Goal: Task Accomplishment & Management: Complete application form

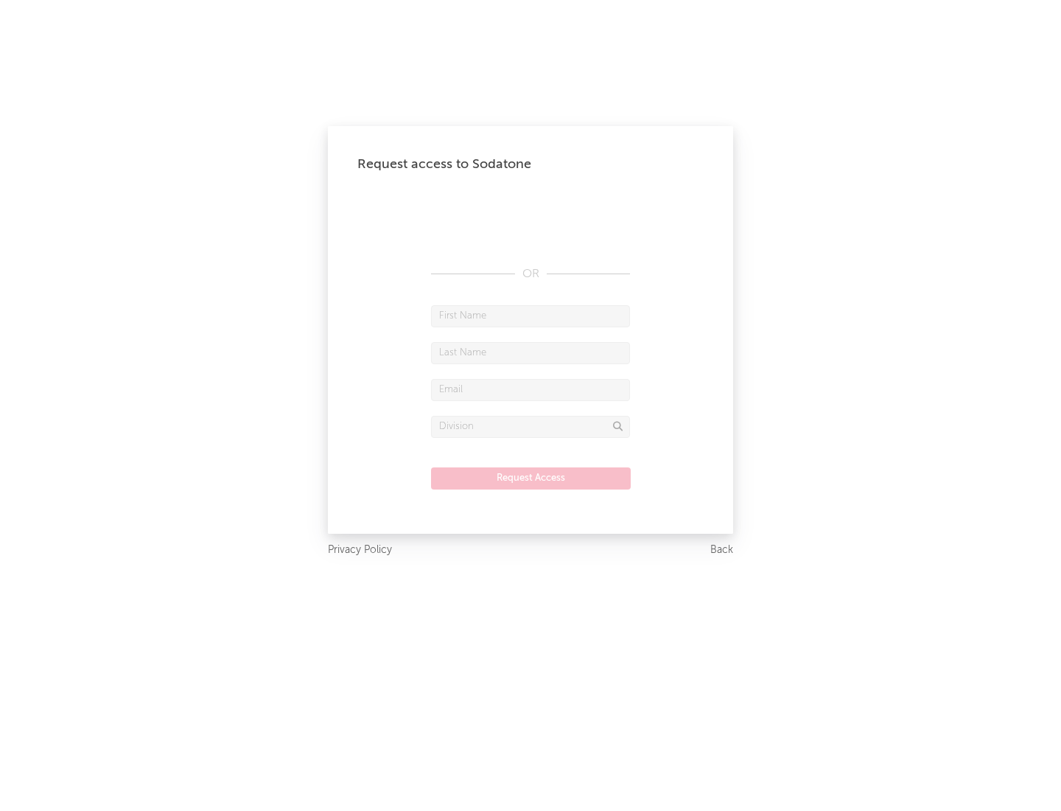
click at [531, 315] on input "text" at bounding box center [530, 316] width 199 height 22
type input "[PERSON_NAME]"
click at [531, 352] on input "text" at bounding box center [530, 353] width 199 height 22
type input "[PERSON_NAME]"
click at [531, 389] on input "text" at bounding box center [530, 390] width 199 height 22
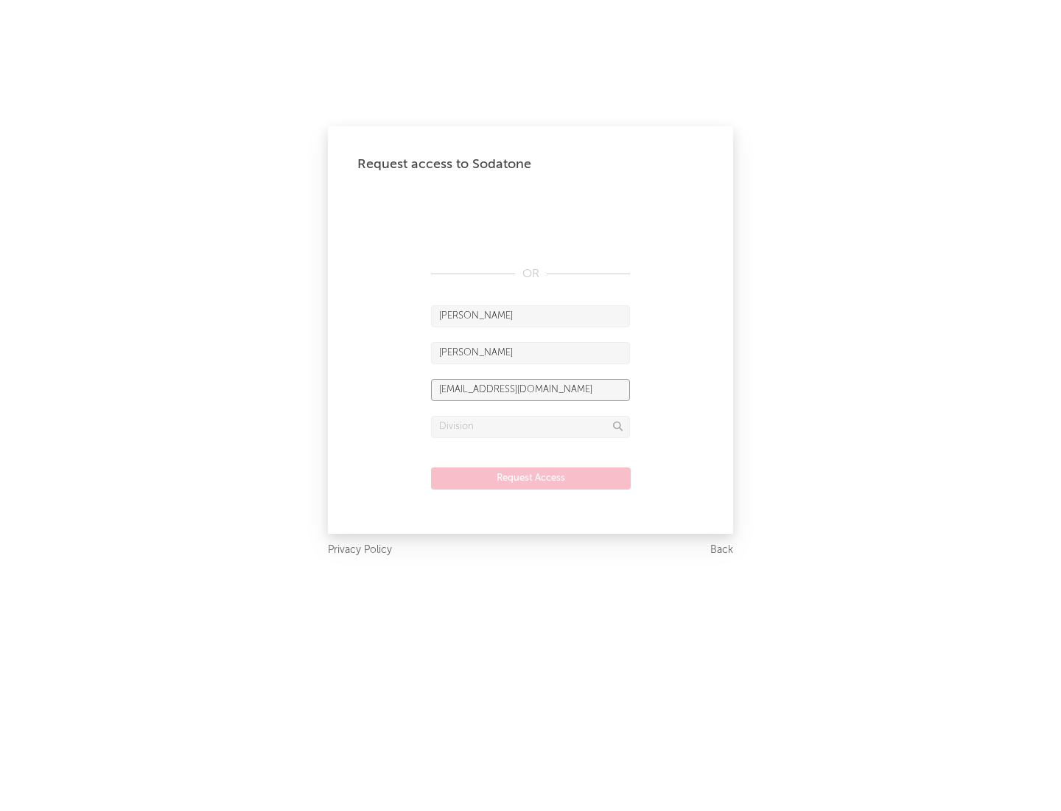
type input "[EMAIL_ADDRESS][DOMAIN_NAME]"
click at [531, 426] on input "text" at bounding box center [530, 427] width 199 height 22
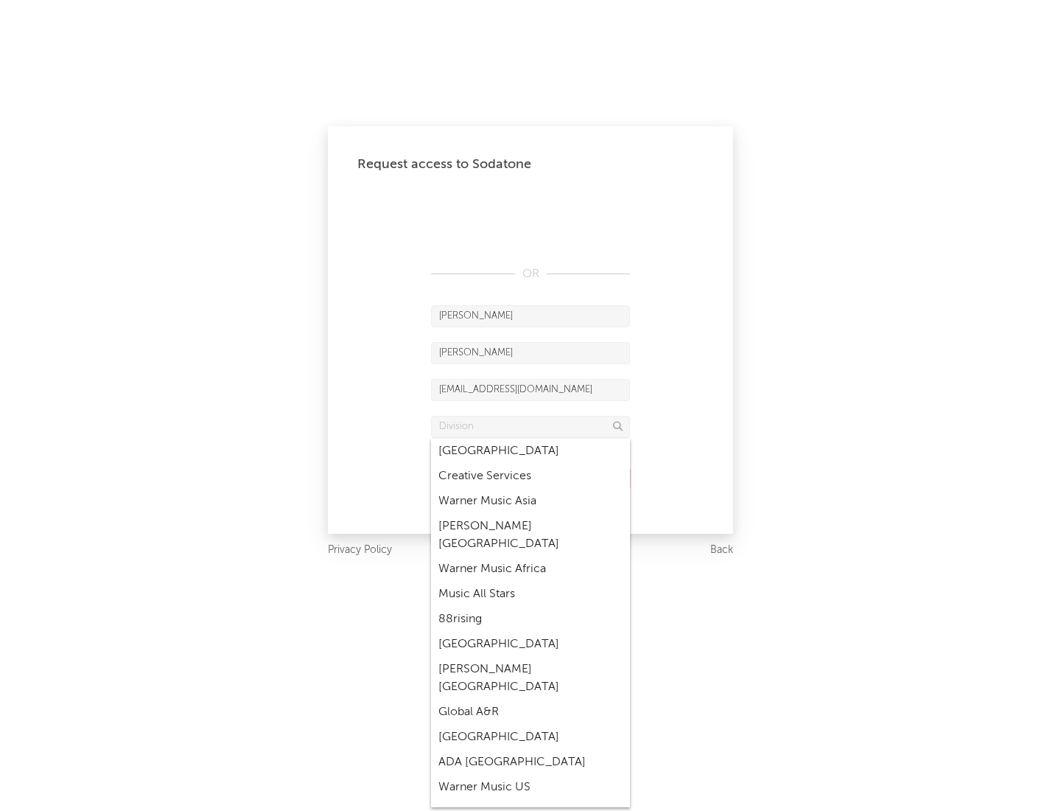
click at [531, 581] on div "Music All Stars" at bounding box center [530, 593] width 199 height 25
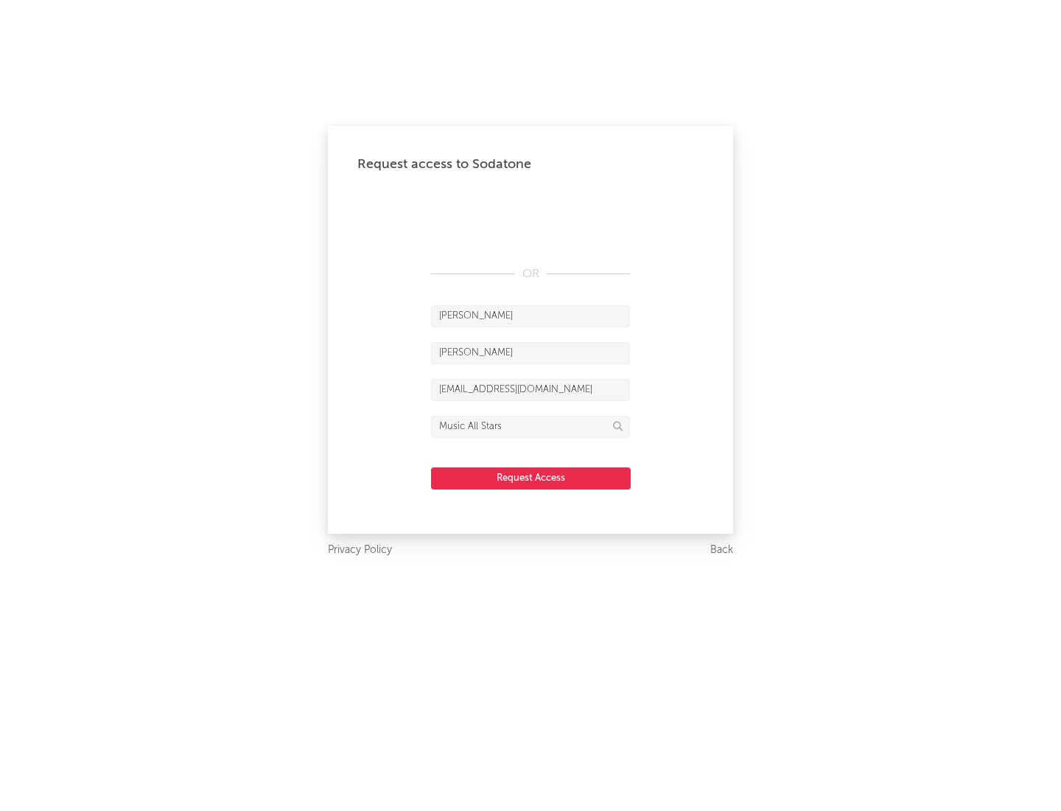
type input "Music All Stars"
click at [531, 478] on button "Request Access" at bounding box center [531, 478] width 200 height 22
